Goal: Find specific page/section: Find specific page/section

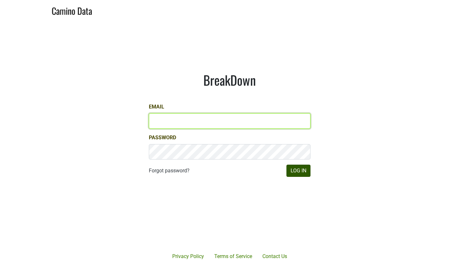
type input "lauren@aperture-cellars.com"
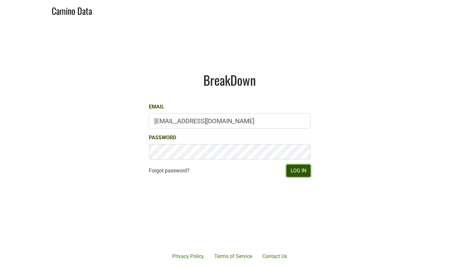
click at [304, 170] on button "Log In" at bounding box center [298, 170] width 24 height 12
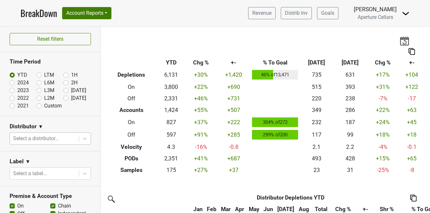
click at [51, 138] on div at bounding box center [44, 138] width 62 height 9
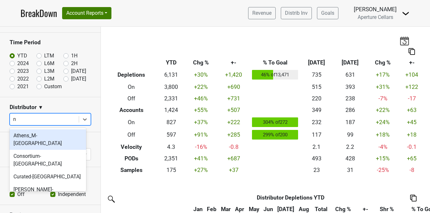
type input "nc"
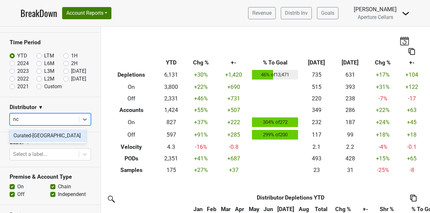
click at [26, 135] on div "Curated-[GEOGRAPHIC_DATA]" at bounding box center [48, 135] width 77 height 13
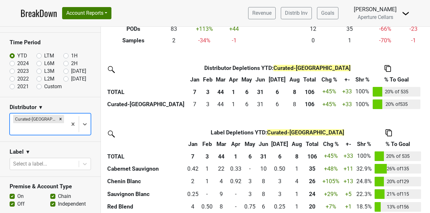
scroll to position [119, 0]
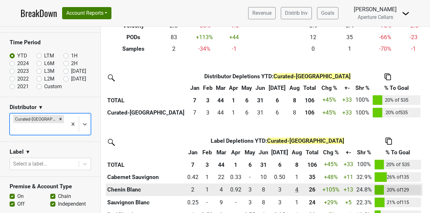
click at [295, 190] on div "4.167 4" at bounding box center [297, 189] width 11 height 8
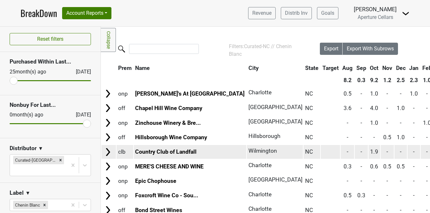
scroll to position [0, 0]
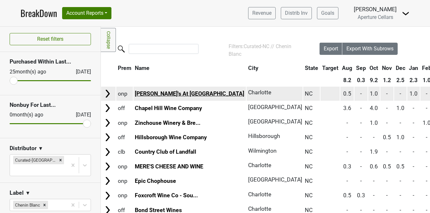
click at [161, 92] on link "Arthur's At Belk" at bounding box center [190, 93] width 110 height 6
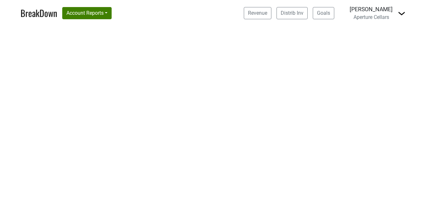
select select "CA"
